Goal: Transaction & Acquisition: Subscribe to service/newsletter

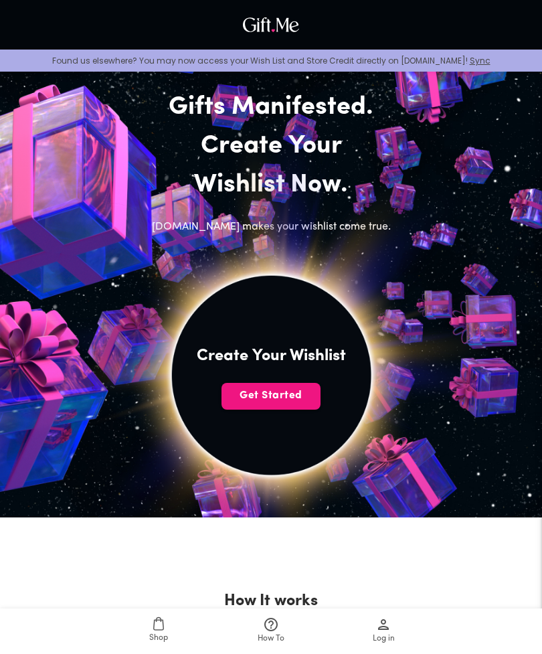
scroll to position [47, 0]
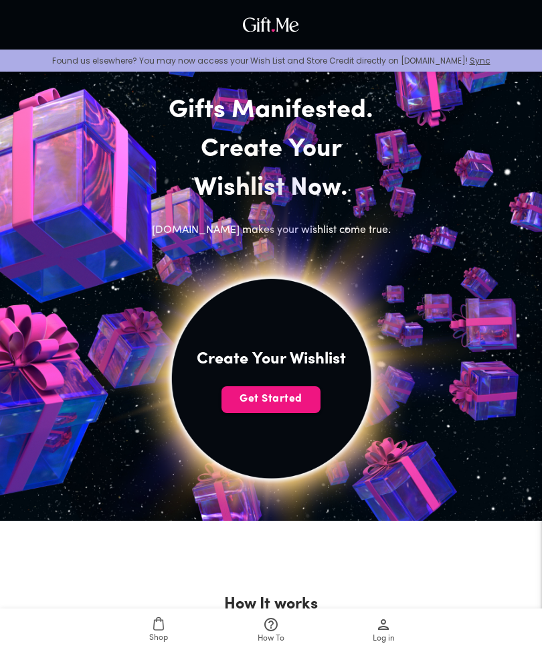
click at [290, 397] on span "Get Started" at bounding box center [270, 398] width 99 height 15
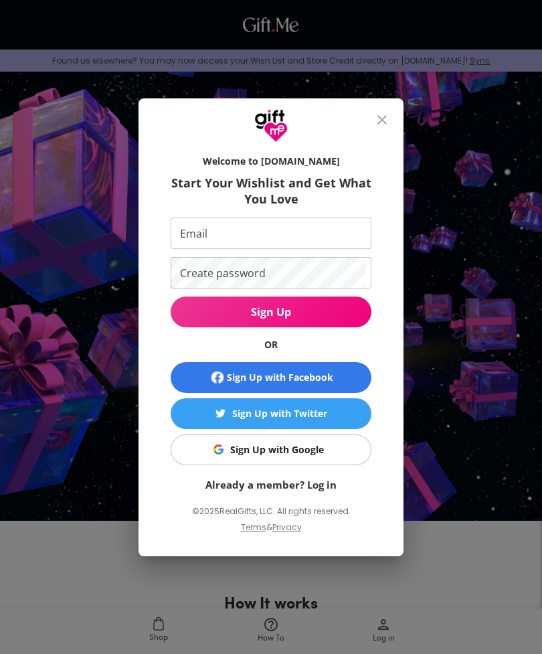
click at [312, 235] on input "Email" at bounding box center [268, 232] width 195 height 31
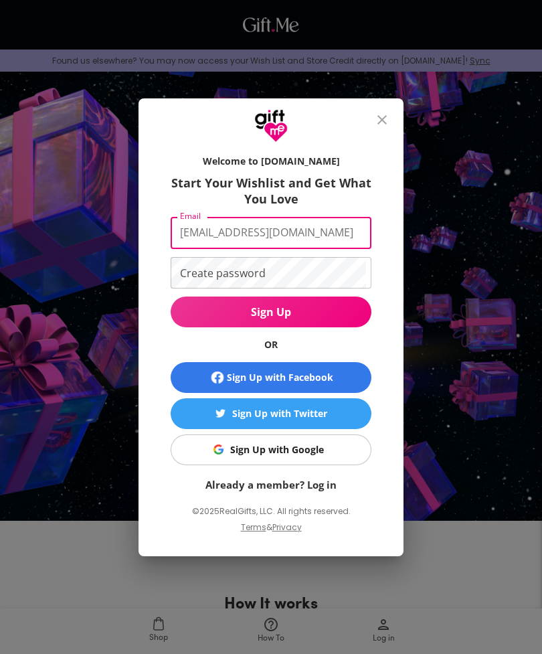
type input "[EMAIL_ADDRESS][DOMAIN_NAME]"
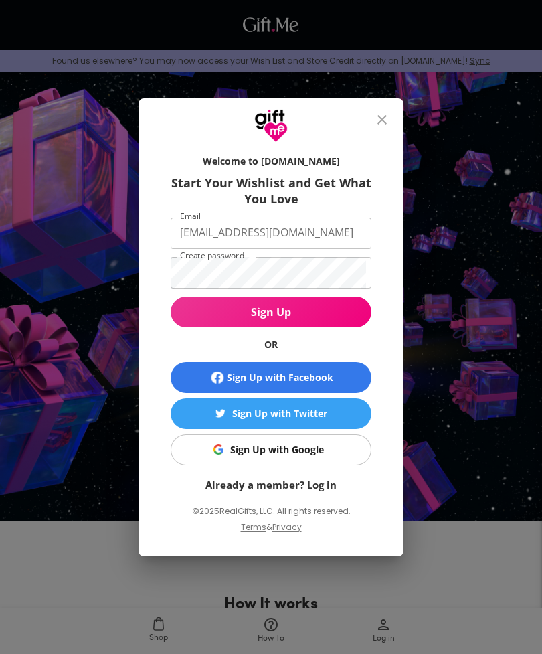
click at [337, 313] on span "Sign Up" at bounding box center [271, 311] width 201 height 15
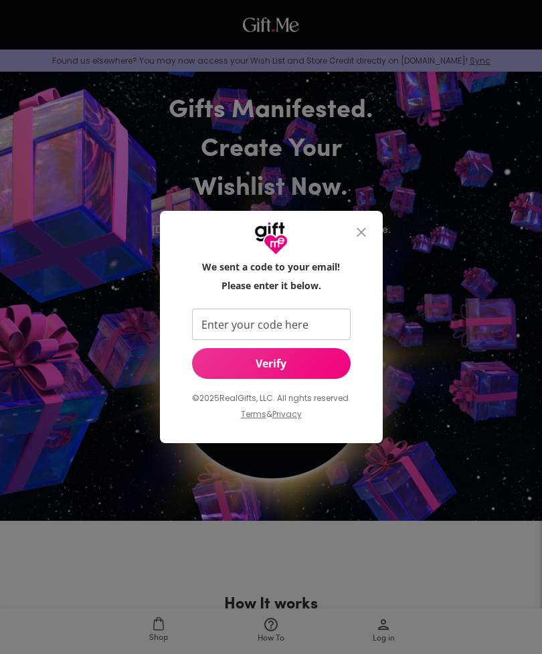
click at [324, 332] on input "Enter your code here" at bounding box center [268, 323] width 153 height 31
type input "765467"
click at [311, 362] on span "Verify" at bounding box center [271, 363] width 159 height 15
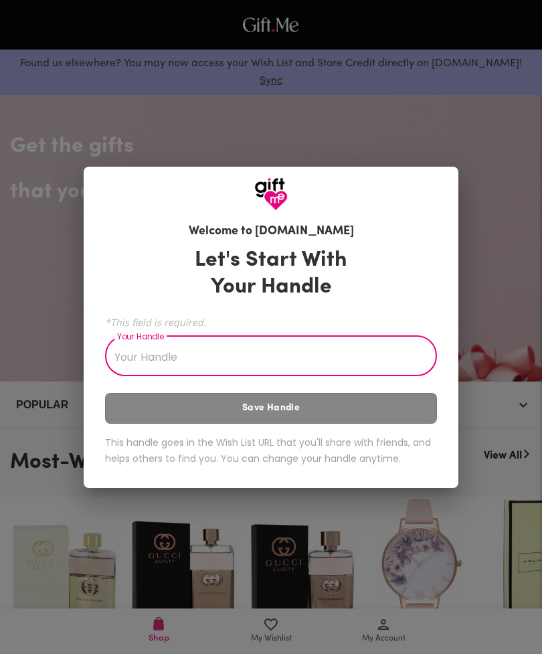
click at [330, 359] on input "Your Handle" at bounding box center [263, 356] width 317 height 37
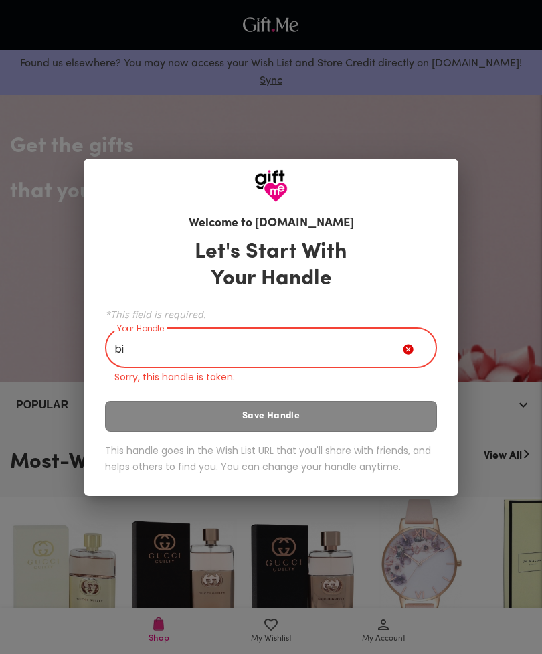
type input "b"
type input "B"
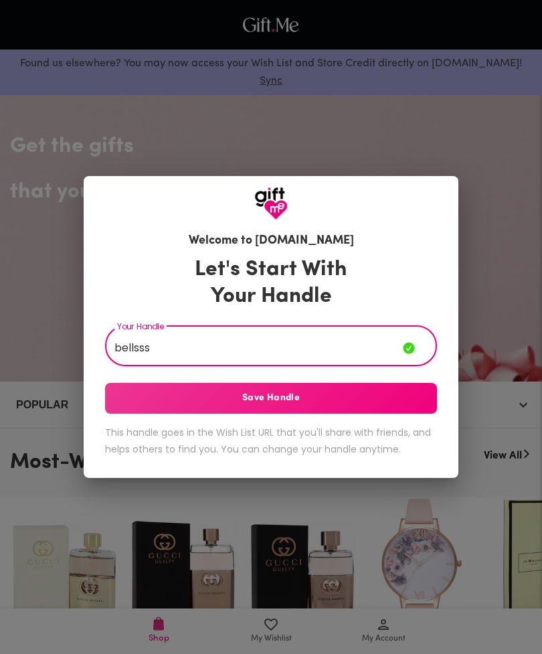
type input "bellsss"
click at [373, 409] on button "Save Handle" at bounding box center [271, 398] width 332 height 31
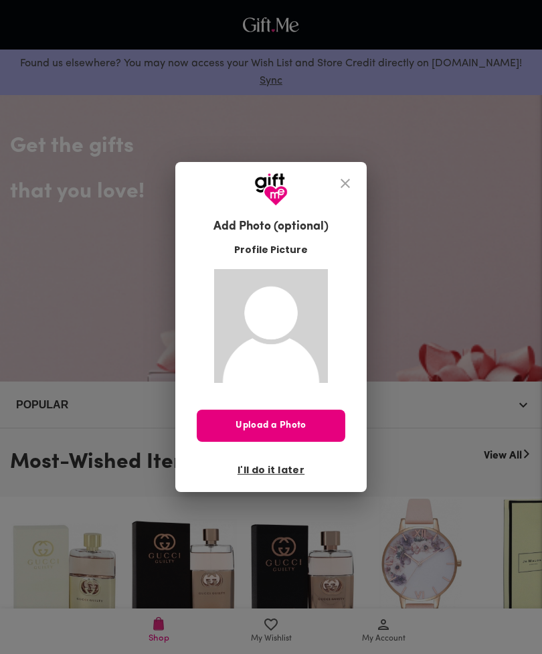
click at [294, 473] on span "I'll do it later" at bounding box center [270, 469] width 67 height 15
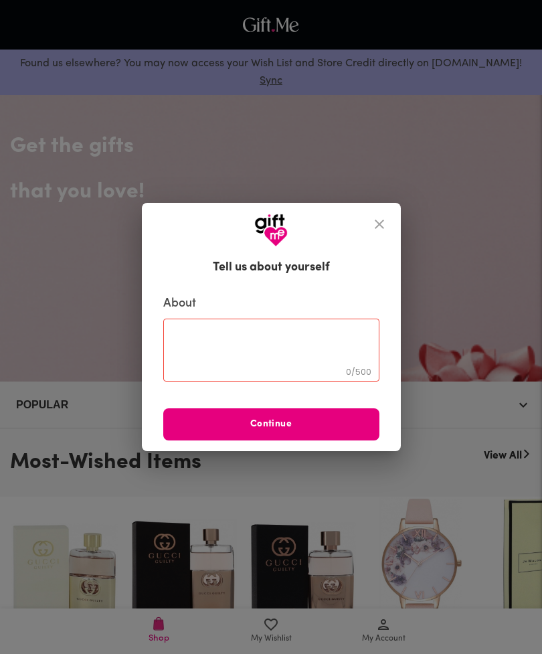
click at [371, 230] on icon "close" at bounding box center [379, 224] width 16 height 16
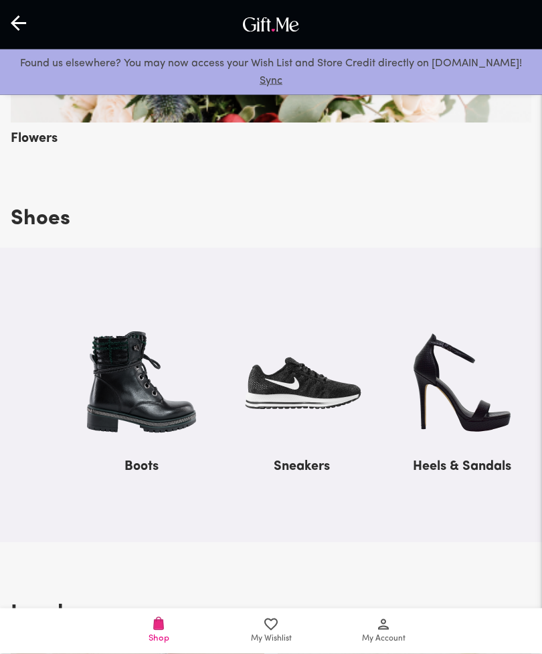
scroll to position [1364, 0]
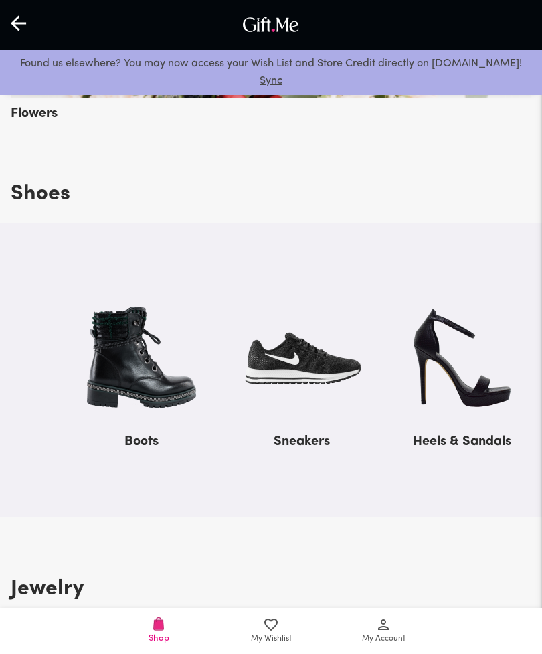
click at [288, 645] on span "My Wishlist" at bounding box center [271, 630] width 96 height 29
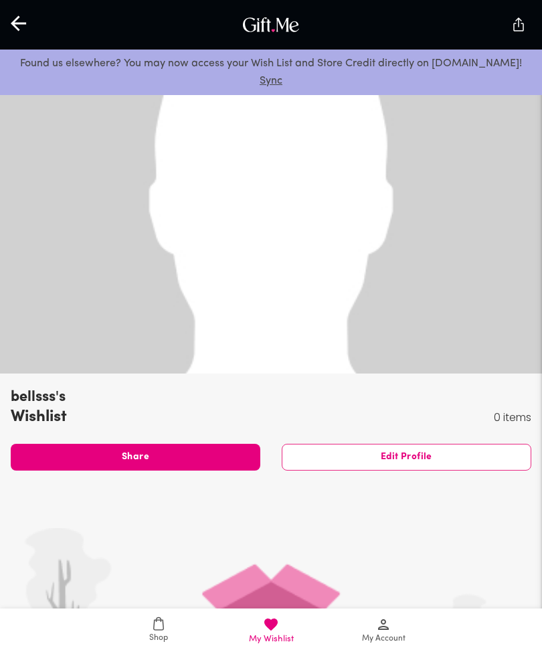
click at [24, 27] on icon at bounding box center [19, 23] width 17 height 17
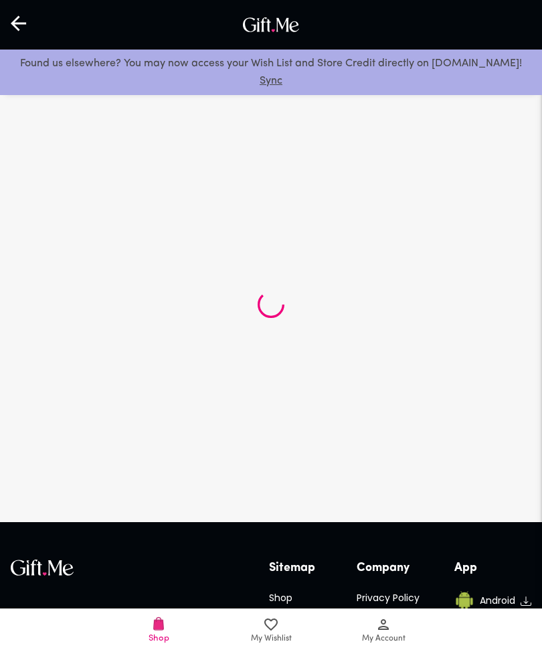
scroll to position [113, 0]
